Goal: Information Seeking & Learning: Learn about a topic

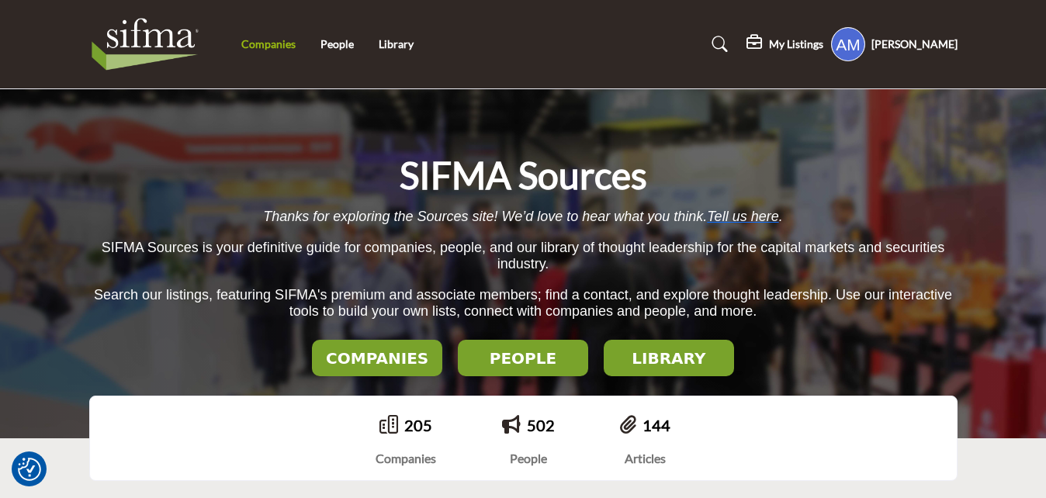
click at [260, 50] on link "Companies" at bounding box center [268, 43] width 54 height 13
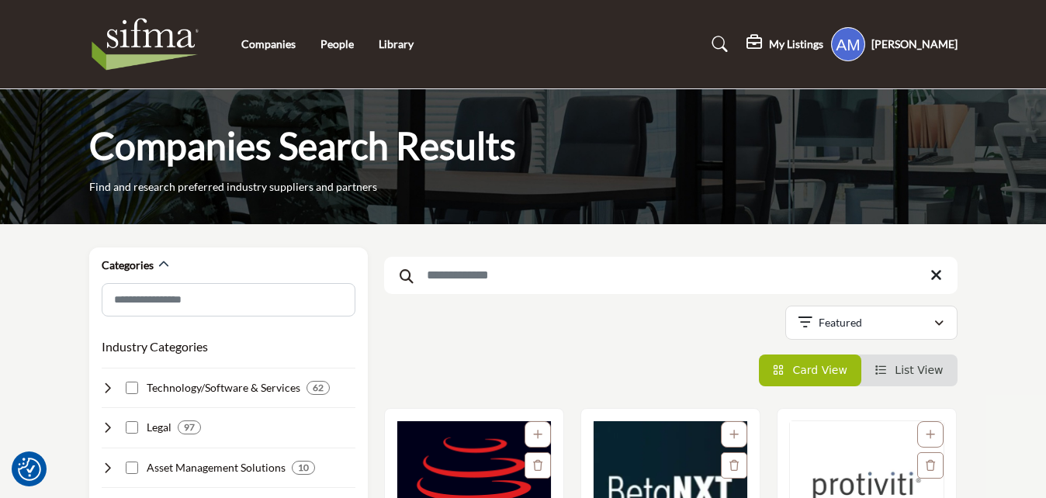
click at [454, 289] on input "Search Keyword" at bounding box center [670, 275] width 573 height 37
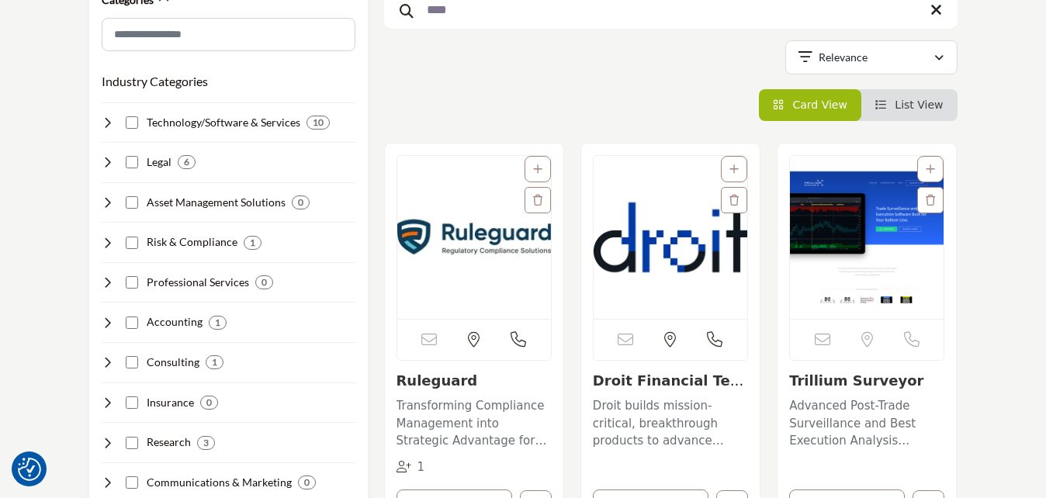
scroll to position [266, 0]
type input "****"
click at [495, 275] on img "Open Listing in new tab" at bounding box center [474, 236] width 154 height 163
click at [444, 382] on link "Ruleguard" at bounding box center [436, 380] width 81 height 16
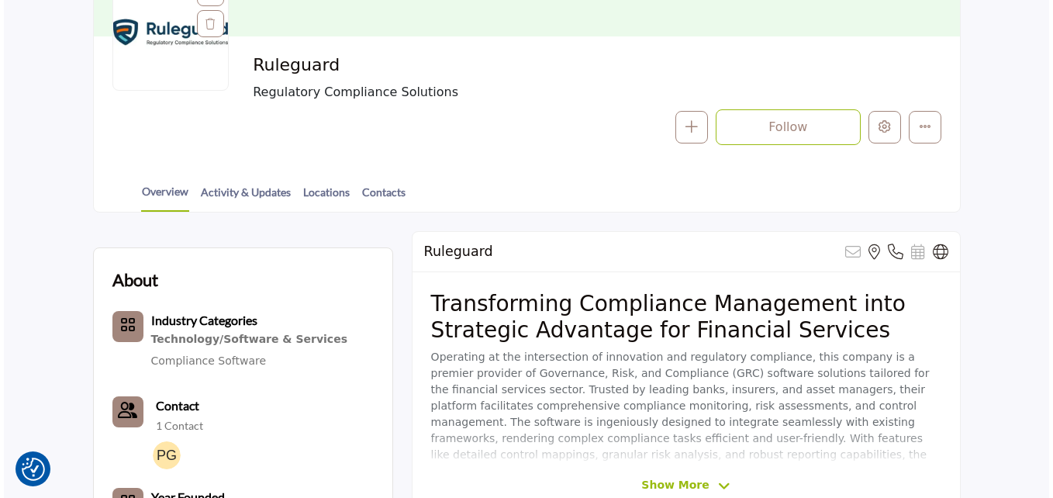
scroll to position [75, 0]
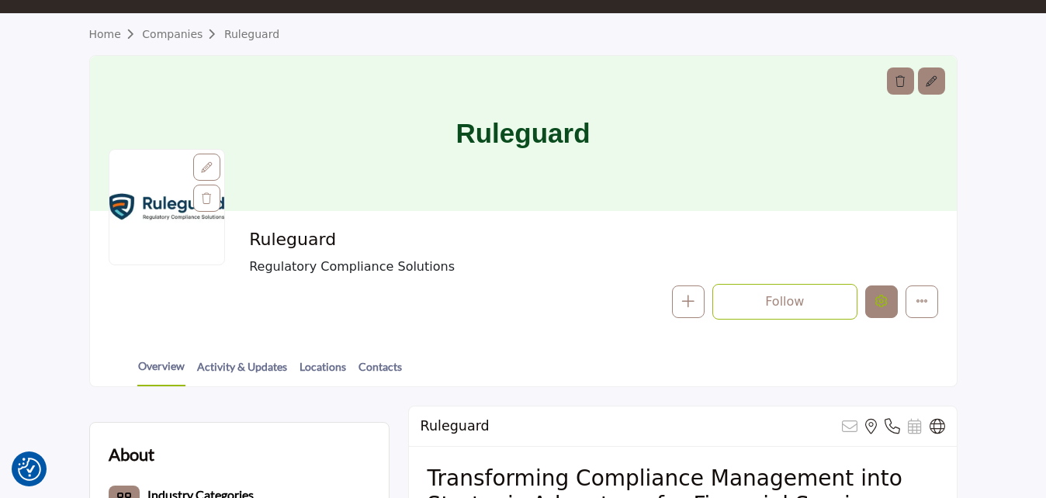
click at [880, 306] on icon "Edit company" at bounding box center [881, 301] width 12 height 12
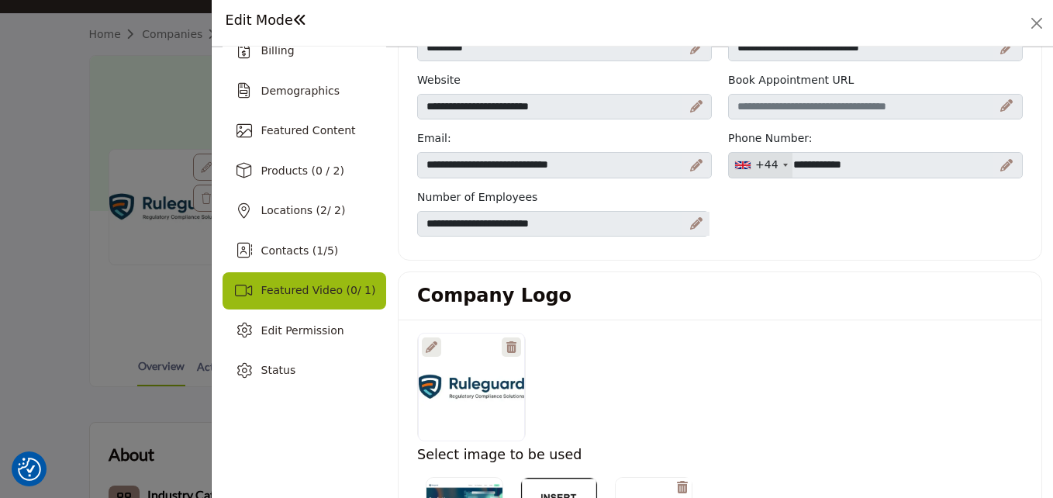
scroll to position [146, 0]
click at [319, 282] on div "Featured Video ( 0 / 1)" at bounding box center [318, 290] width 115 height 16
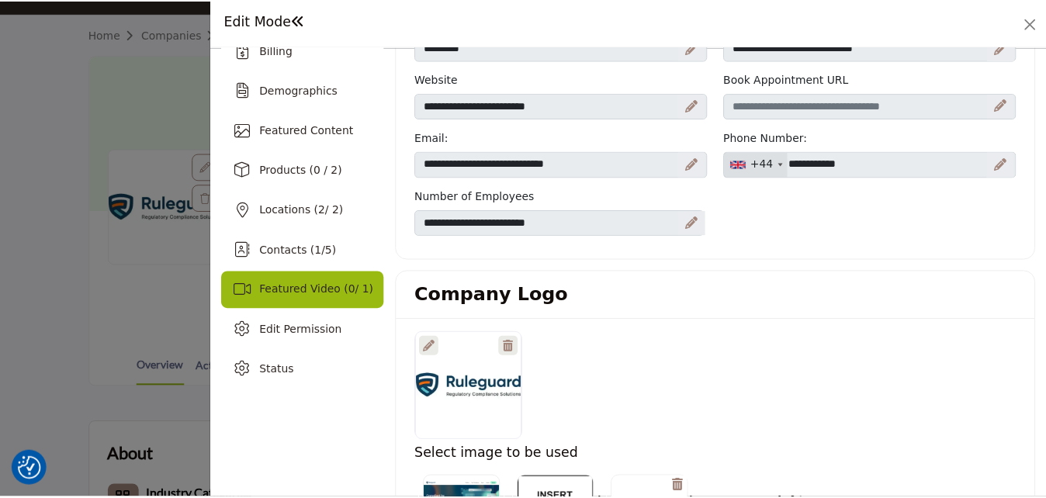
scroll to position [48, 0]
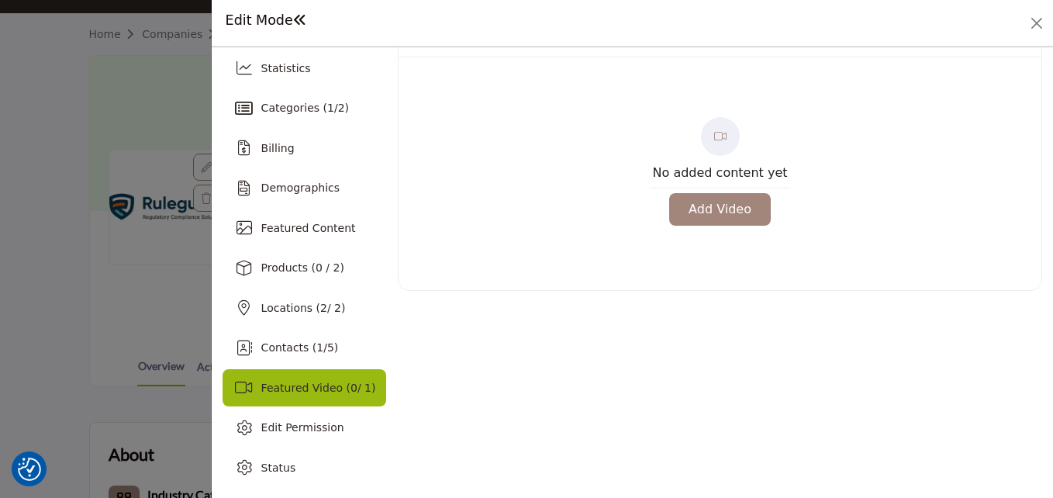
click at [216, 93] on div "Overview Statistics Categories ( 1 / 2 ) Billing Demographics 2 1" at bounding box center [633, 272] width 842 height 451
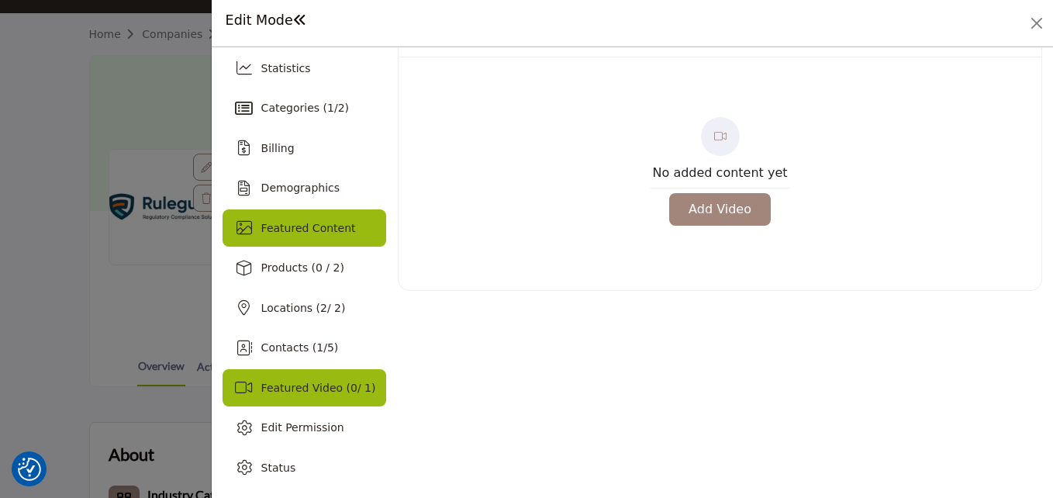
click at [343, 242] on div "Featured Content" at bounding box center [305, 227] width 164 height 37
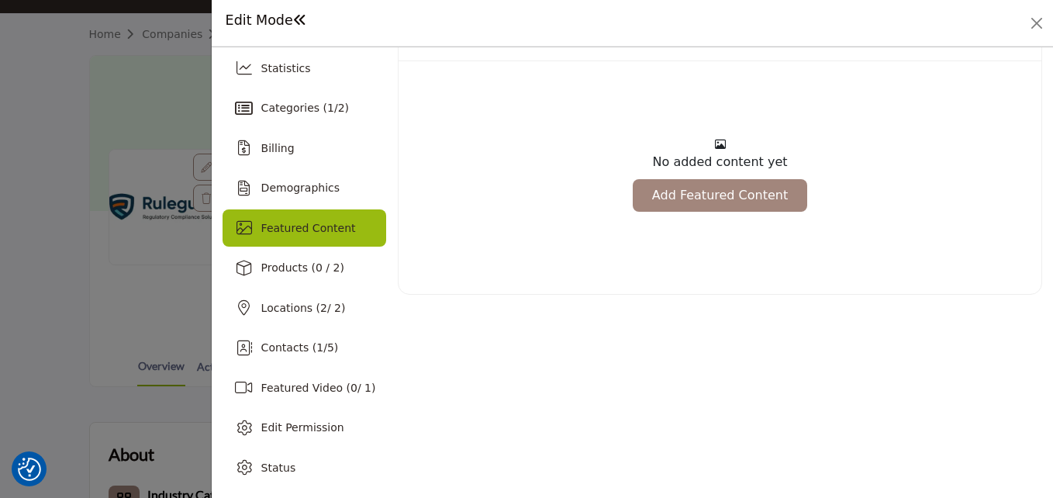
click at [1037, 37] on div "Edit Mode" at bounding box center [633, 23] width 842 height 47
click at [1039, 33] on button "Close" at bounding box center [1037, 23] width 22 height 22
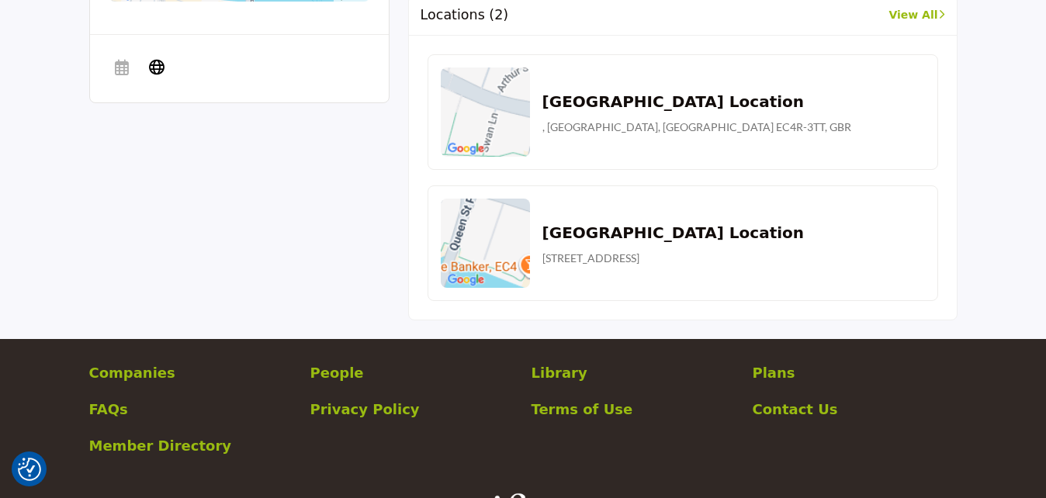
scroll to position [1158, 0]
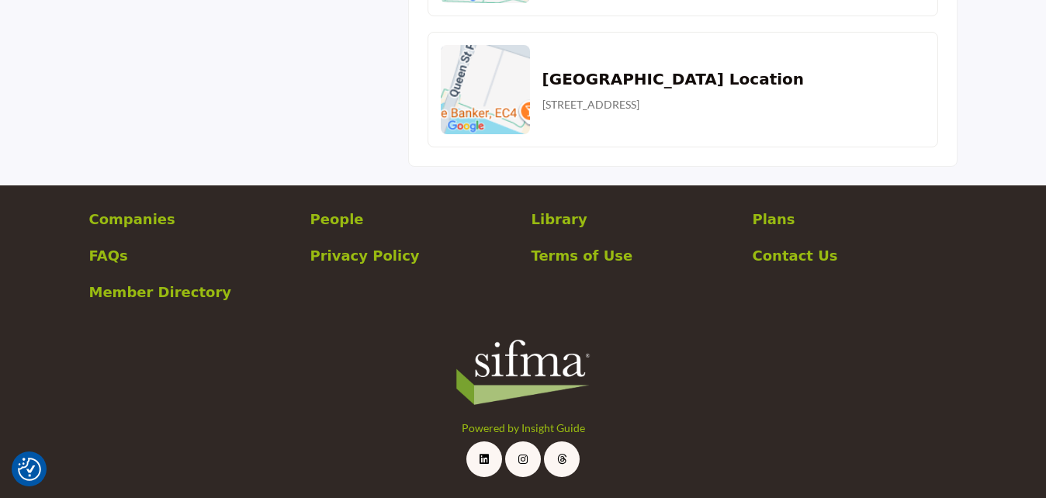
click at [781, 220] on p "Plans" at bounding box center [854, 219] width 205 height 21
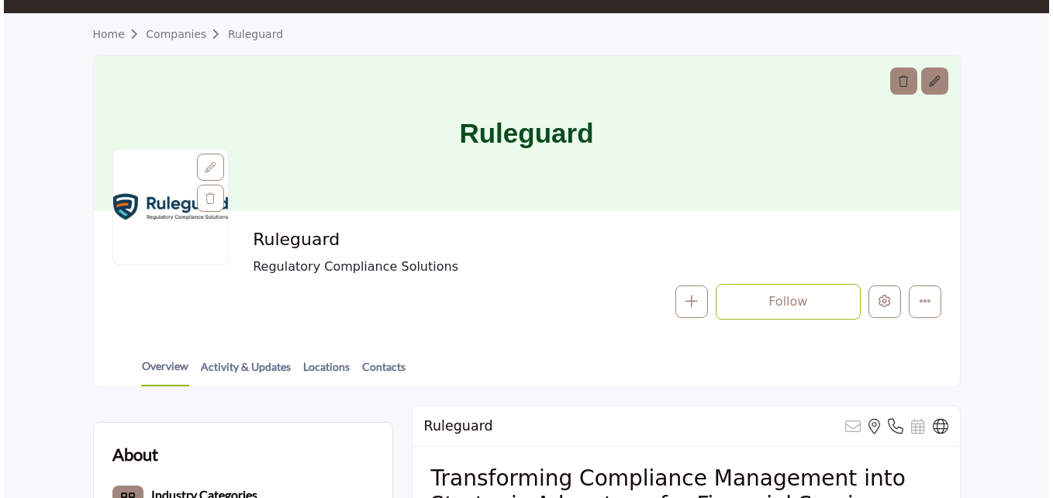
scroll to position [75, 0]
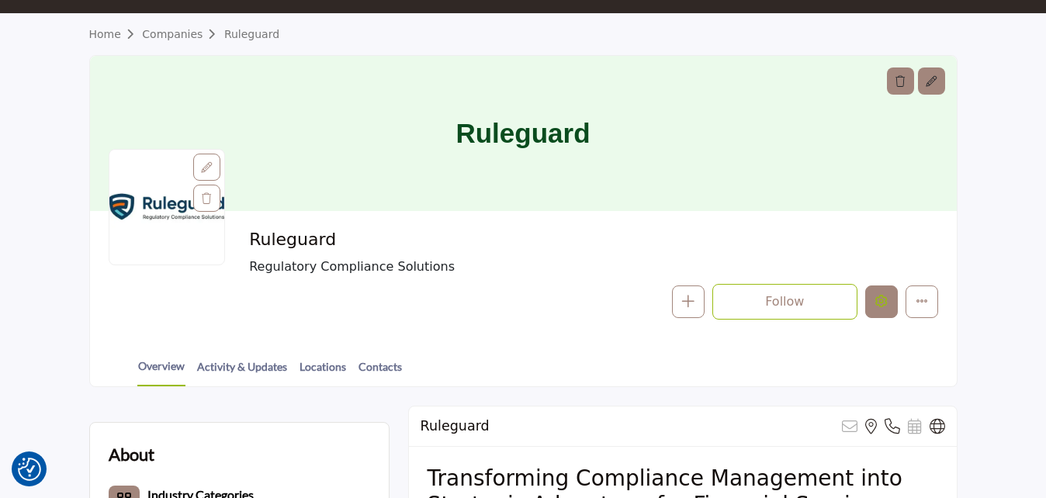
click at [886, 310] on button "Edit company" at bounding box center [881, 301] width 33 height 33
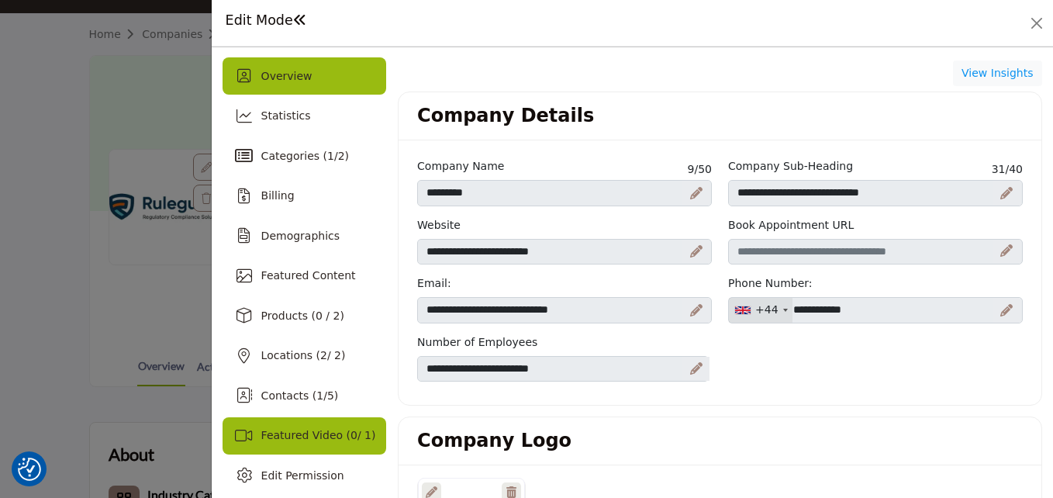
click at [330, 447] on div "Featured Video ( 0 / 1)" at bounding box center [305, 435] width 164 height 37
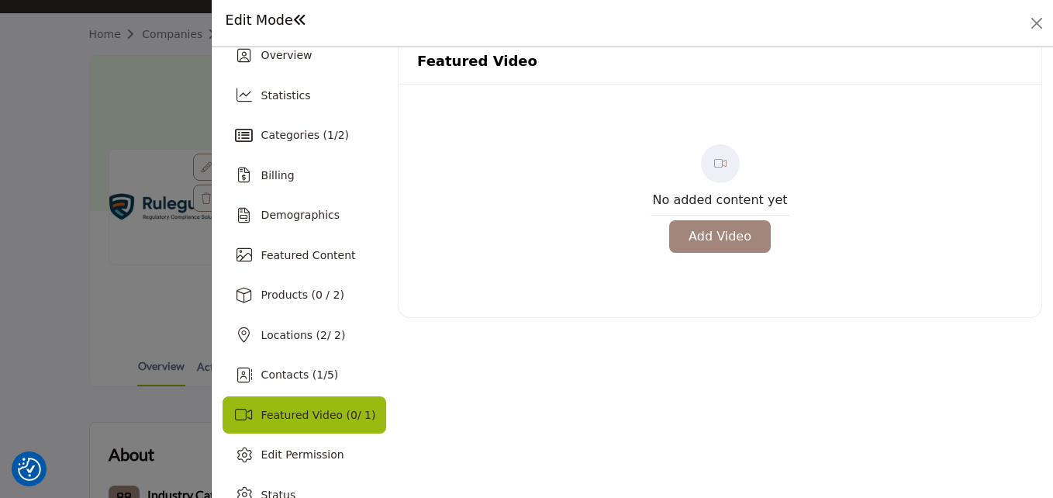
scroll to position [22, 0]
